Goal: Obtain resource: Download file/media

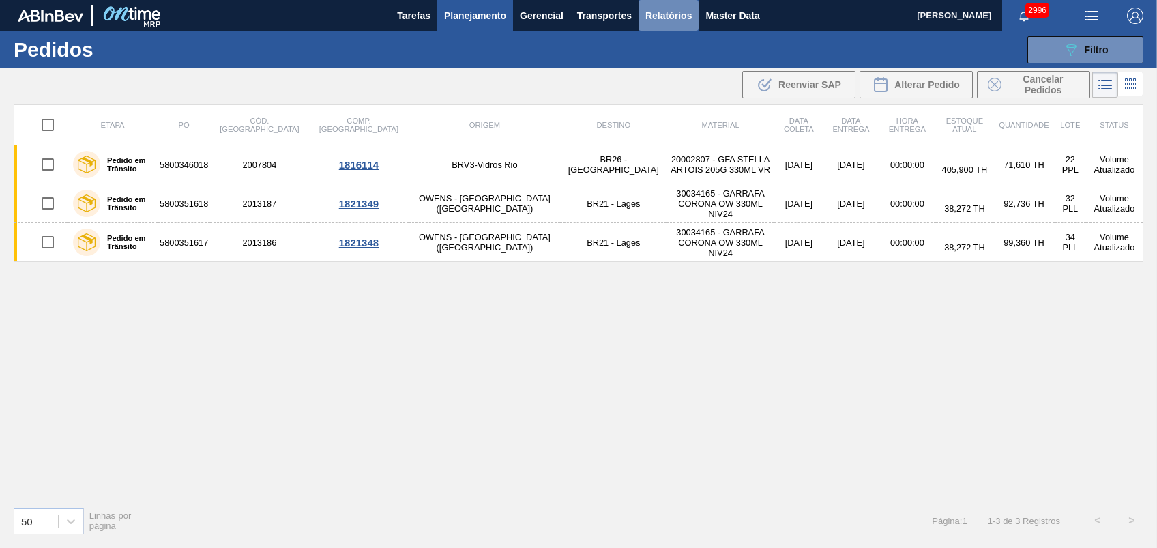
click at [680, 12] on span "Relatórios" at bounding box center [669, 16] width 46 height 16
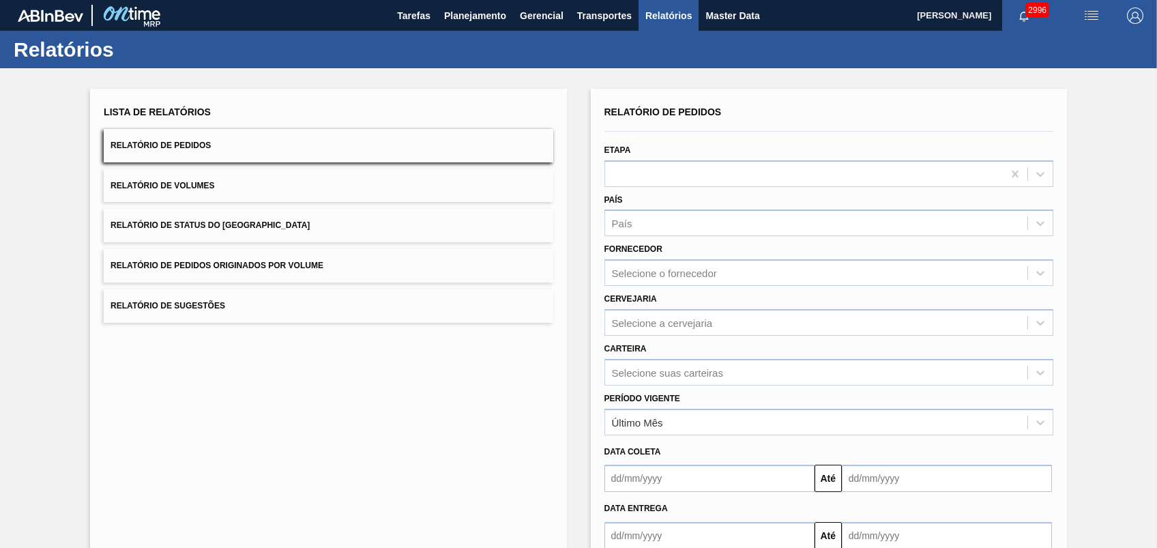
click at [213, 250] on button "Relatório de Pedidos Originados por Volume" at bounding box center [328, 265] width 449 height 33
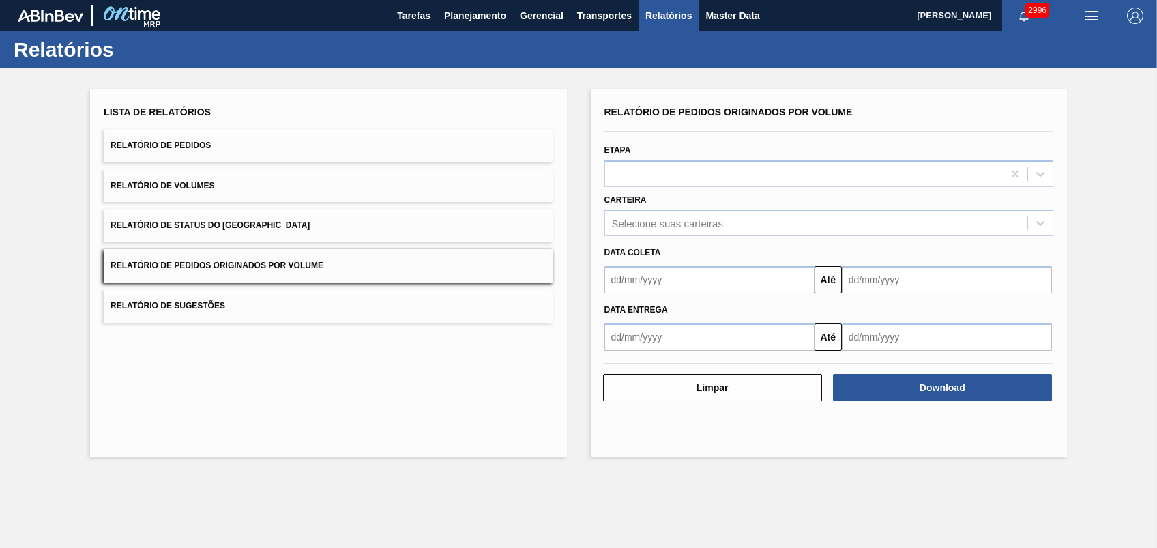
click at [212, 257] on button "Relatório de Pedidos Originados por Volume" at bounding box center [328, 265] width 449 height 33
click at [743, 216] on div "Selecione suas carteiras" at bounding box center [816, 224] width 422 height 20
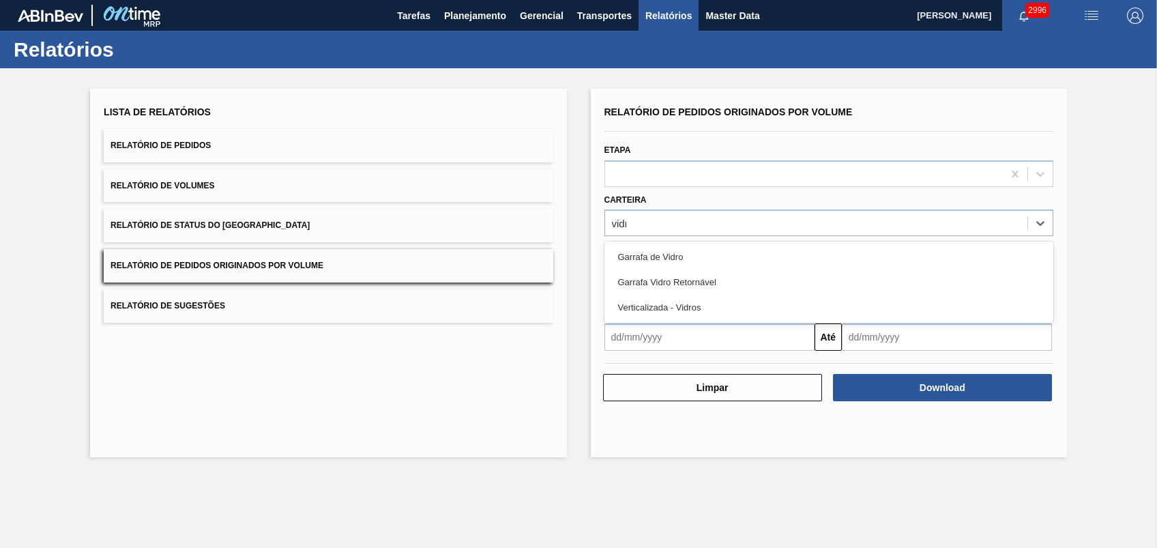
type input "vidro"
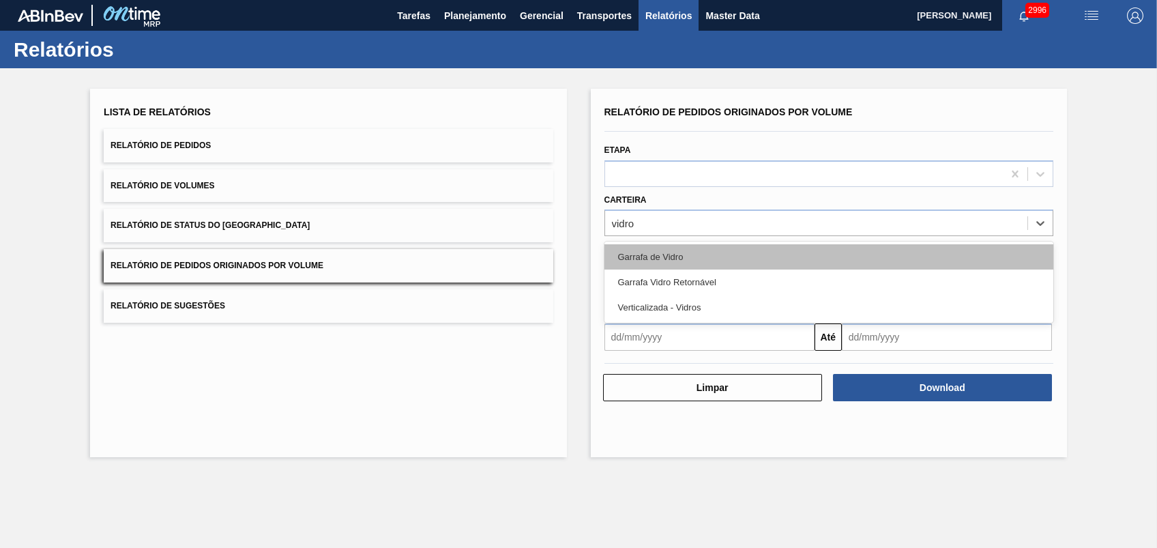
click at [663, 249] on div "Garrafa de Vidro" at bounding box center [829, 256] width 449 height 25
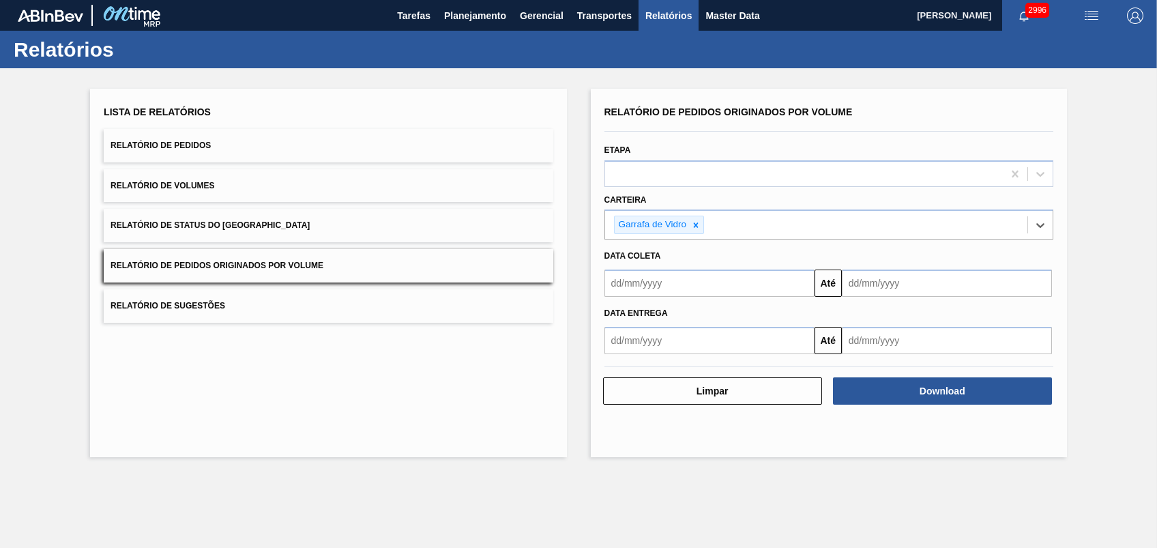
click at [665, 275] on input "text" at bounding box center [710, 283] width 210 height 27
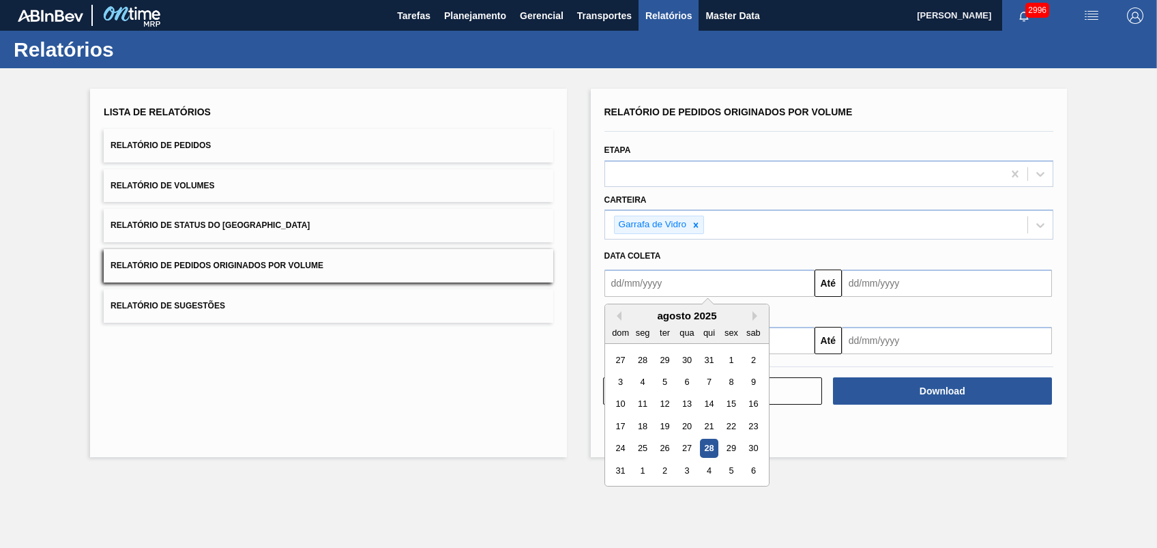
type input "[DATE]"
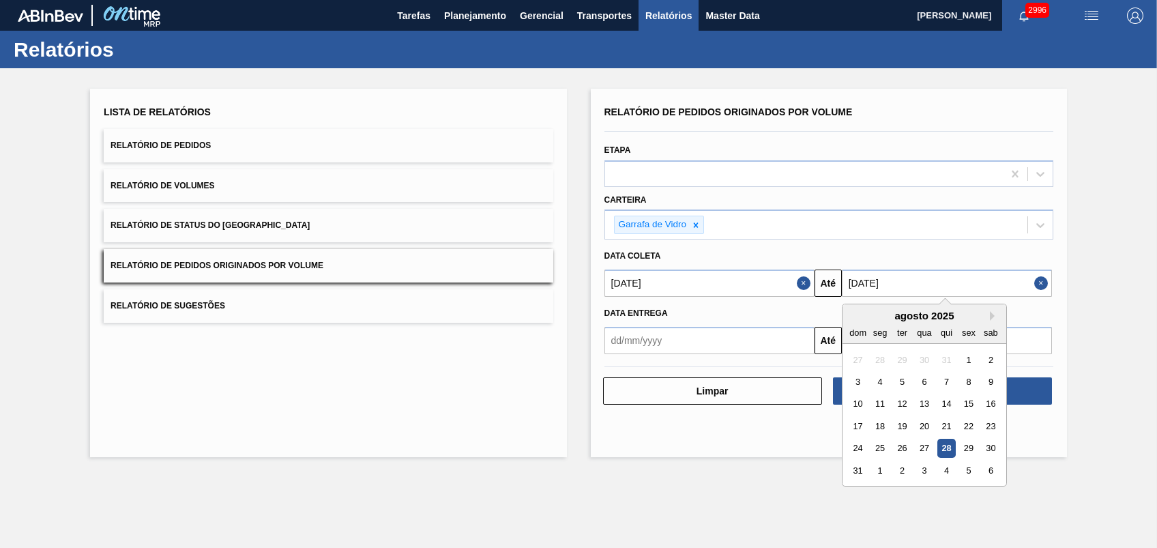
click at [965, 290] on input "[DATE]" at bounding box center [947, 283] width 210 height 27
click at [972, 450] on div "29" at bounding box center [969, 448] width 18 height 18
type input "[DATE]"
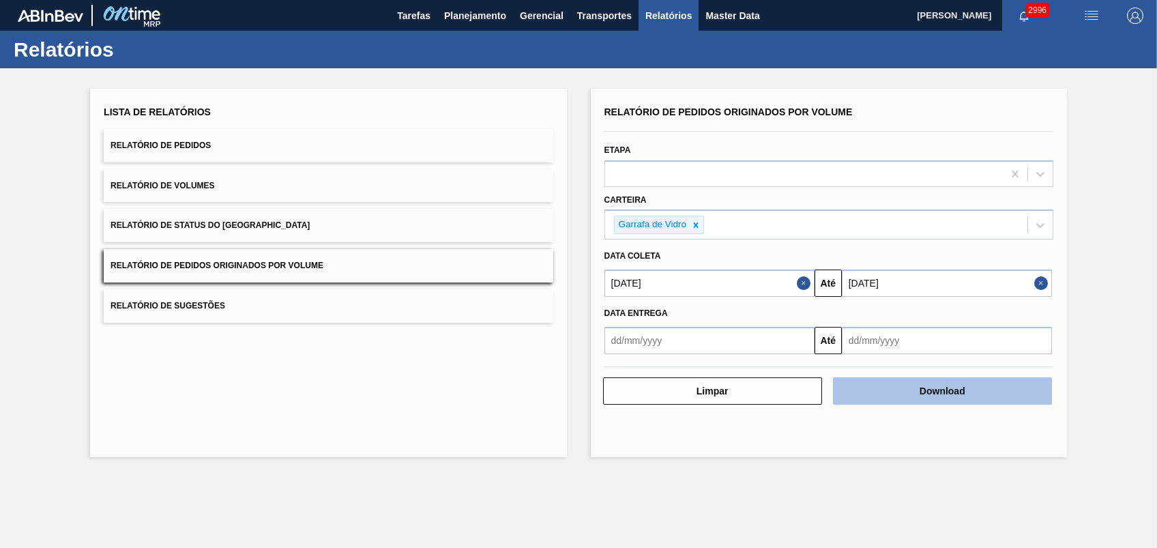
click at [925, 391] on button "Download" at bounding box center [942, 390] width 219 height 27
